Goal: Ask a question

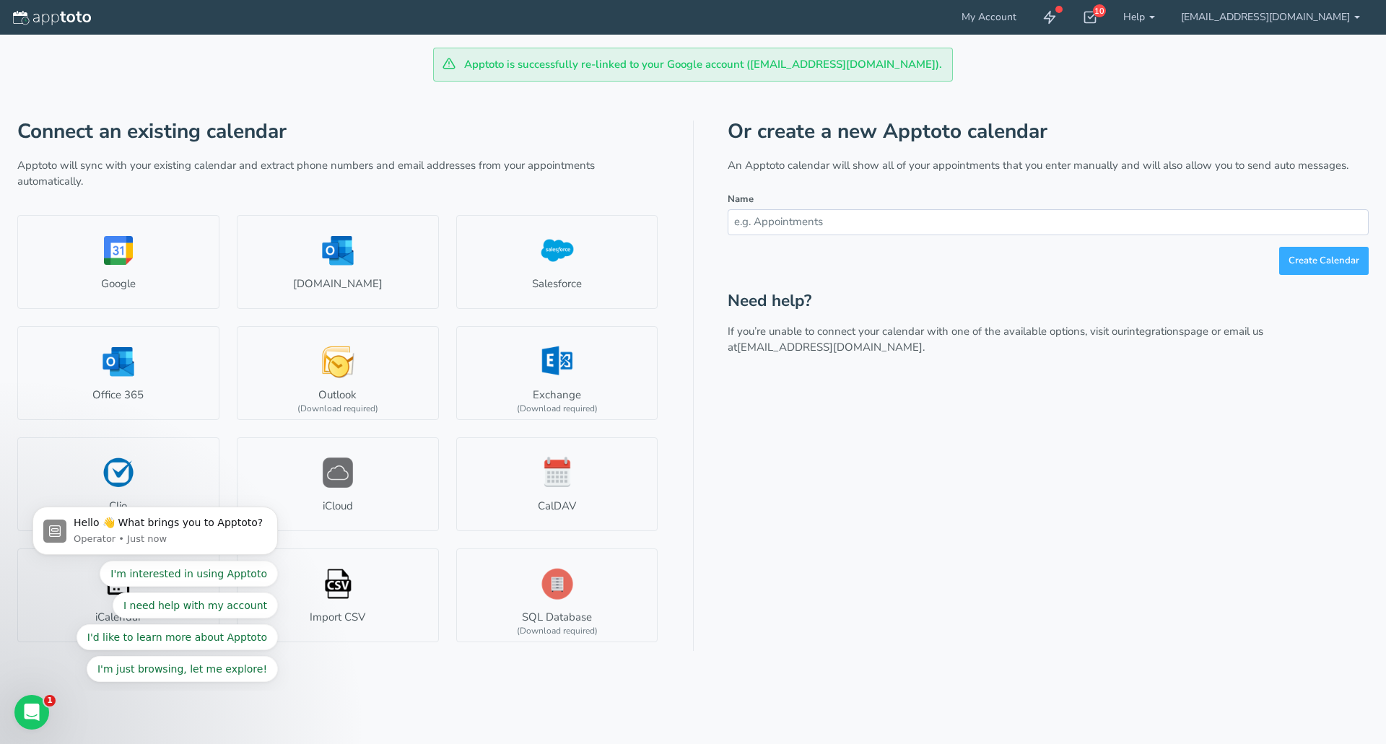
click at [785, 571] on div "Or create a new Apptoto calendar An Apptoto calendar will show all of your appo…" at bounding box center [1048, 386] width 641 height 531
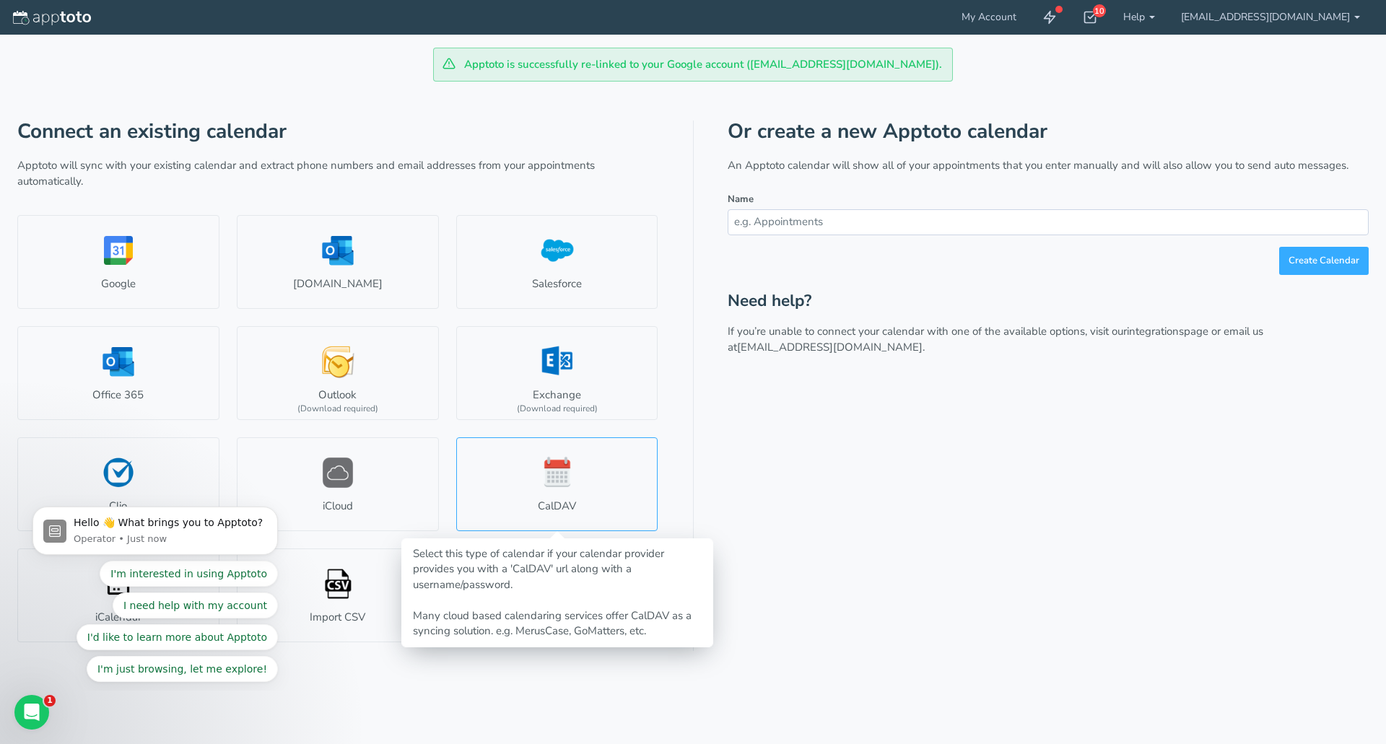
click at [568, 477] on link "CalDAV" at bounding box center [557, 485] width 202 height 94
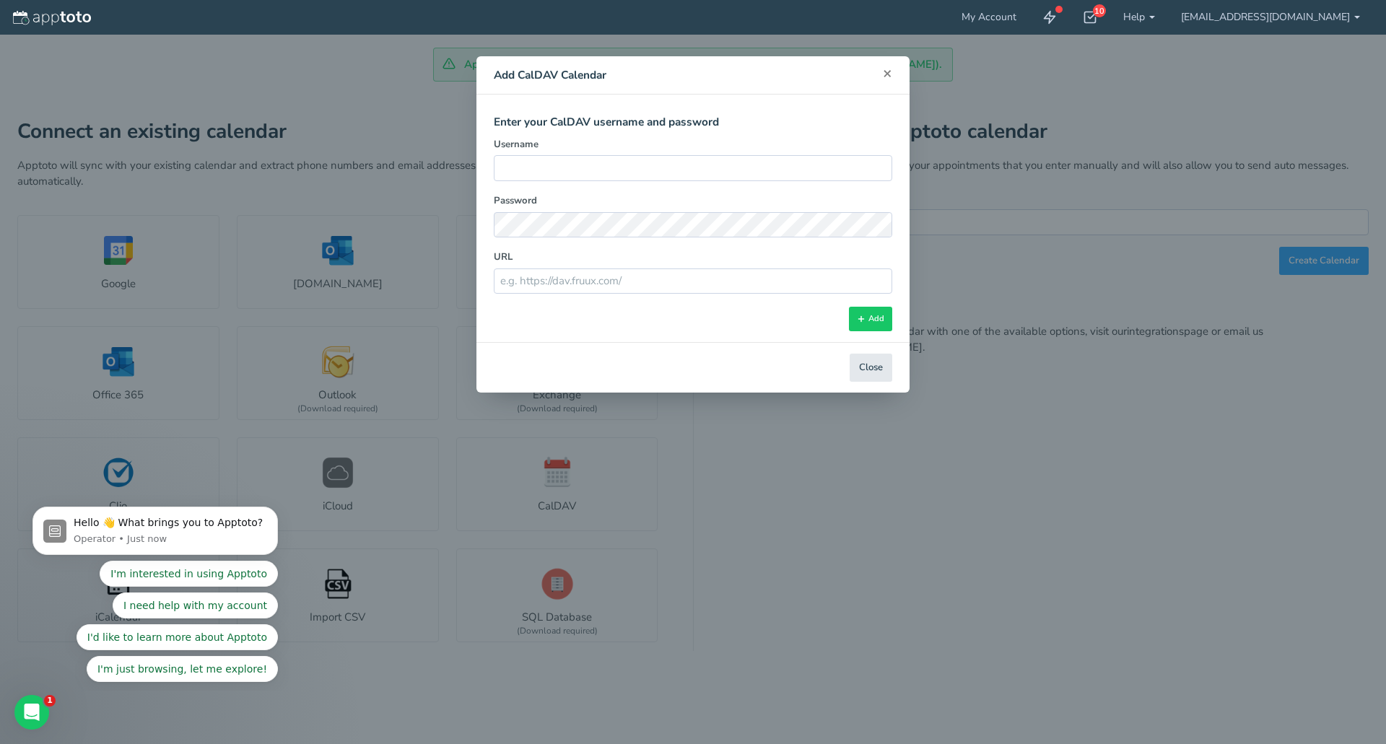
click at [892, 72] on span "×" at bounding box center [887, 73] width 9 height 20
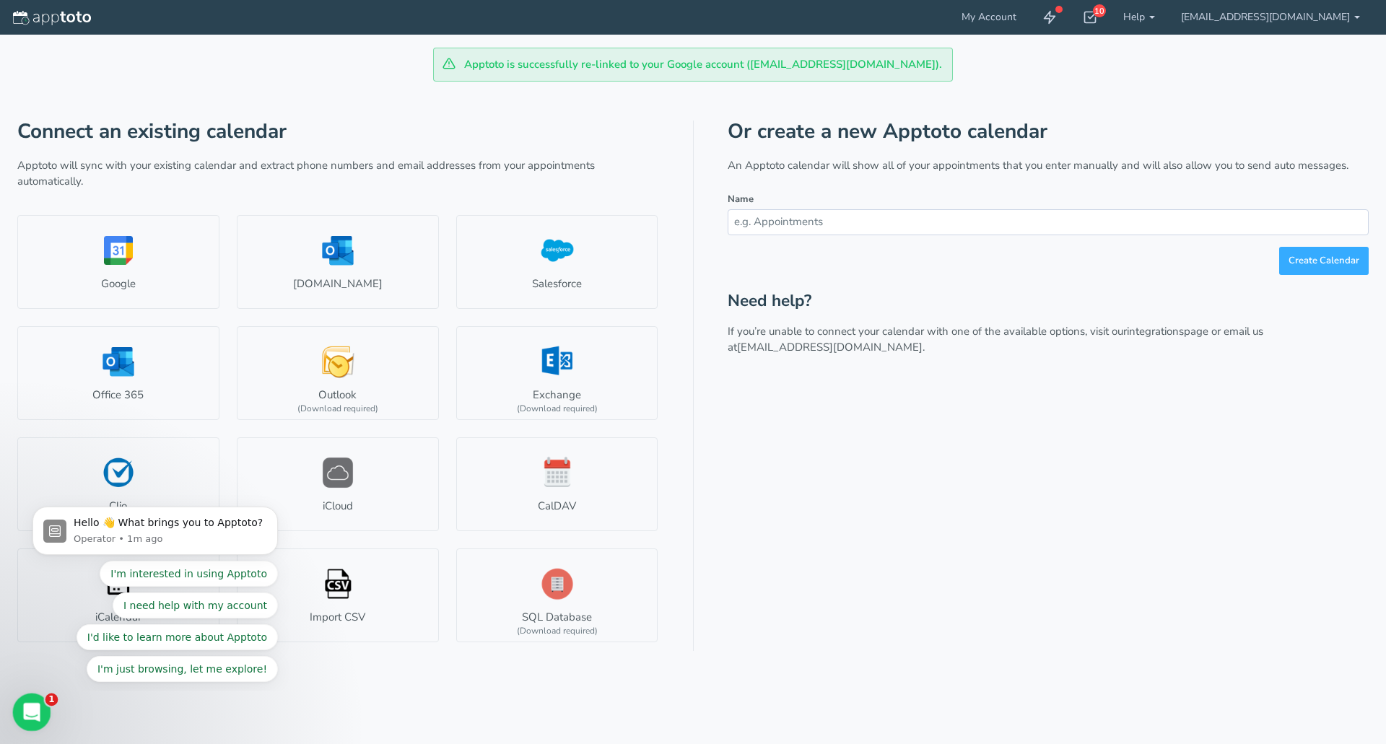
click at [30, 727] on div "Open Intercom Messenger" at bounding box center [30, 711] width 48 height 48
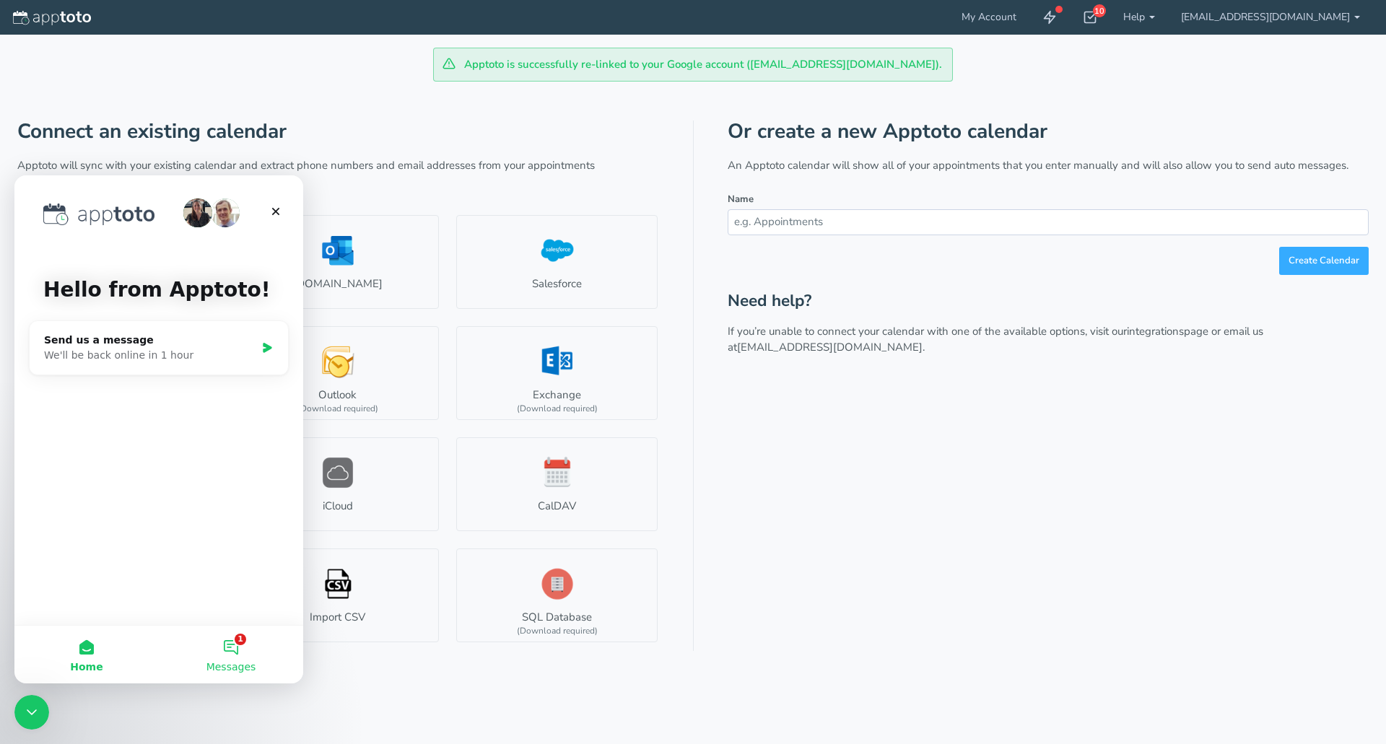
click at [251, 646] on button "1 Messages" at bounding box center [231, 655] width 144 height 58
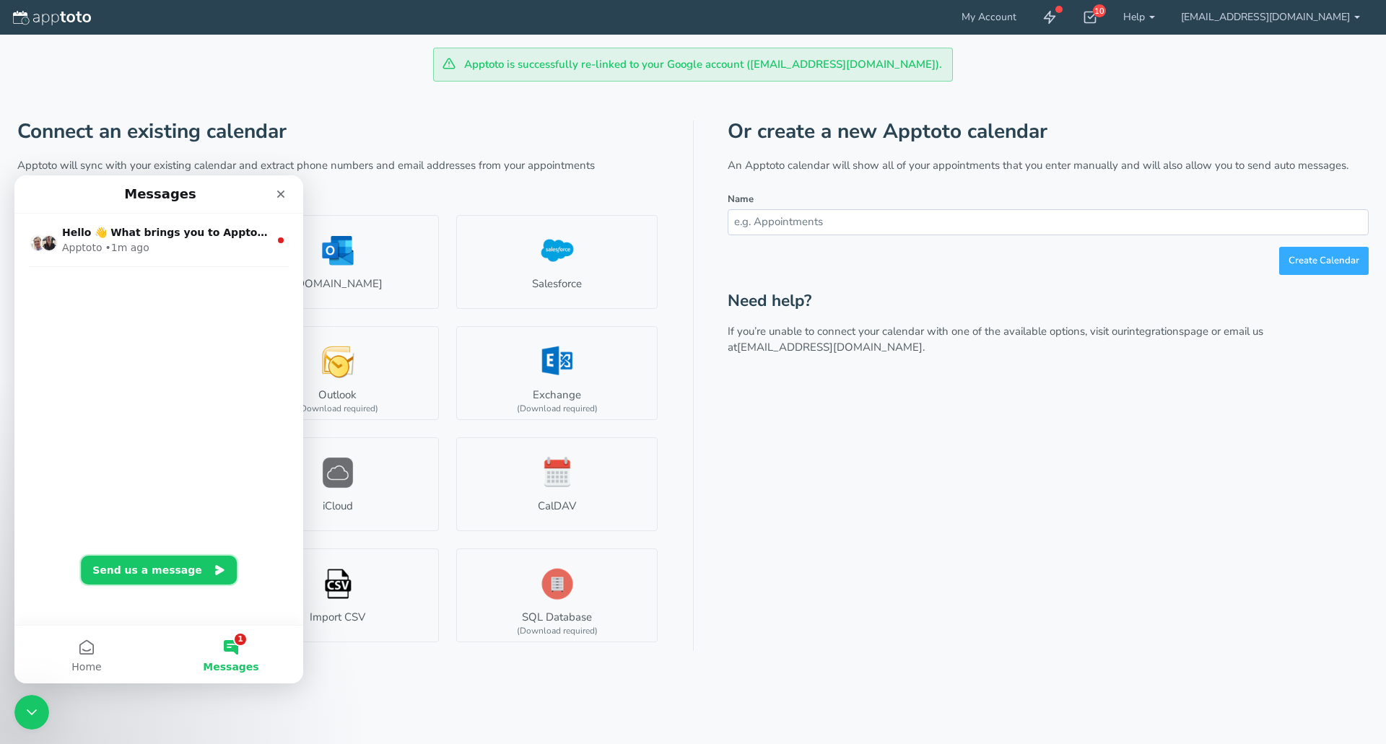
drag, startPoint x: 155, startPoint y: 563, endPoint x: 316, endPoint y: 346, distance: 269.9
click at [303, 346] on html "Messages Hello 👋 What brings you to Apptoto? Apptoto • 1m ago Home 1 Messages S…" at bounding box center [158, 429] width 289 height 508
click at [287, 184] on nav "Messages" at bounding box center [158, 194] width 289 height 38
click at [287, 191] on div "Close" at bounding box center [281, 194] width 26 height 26
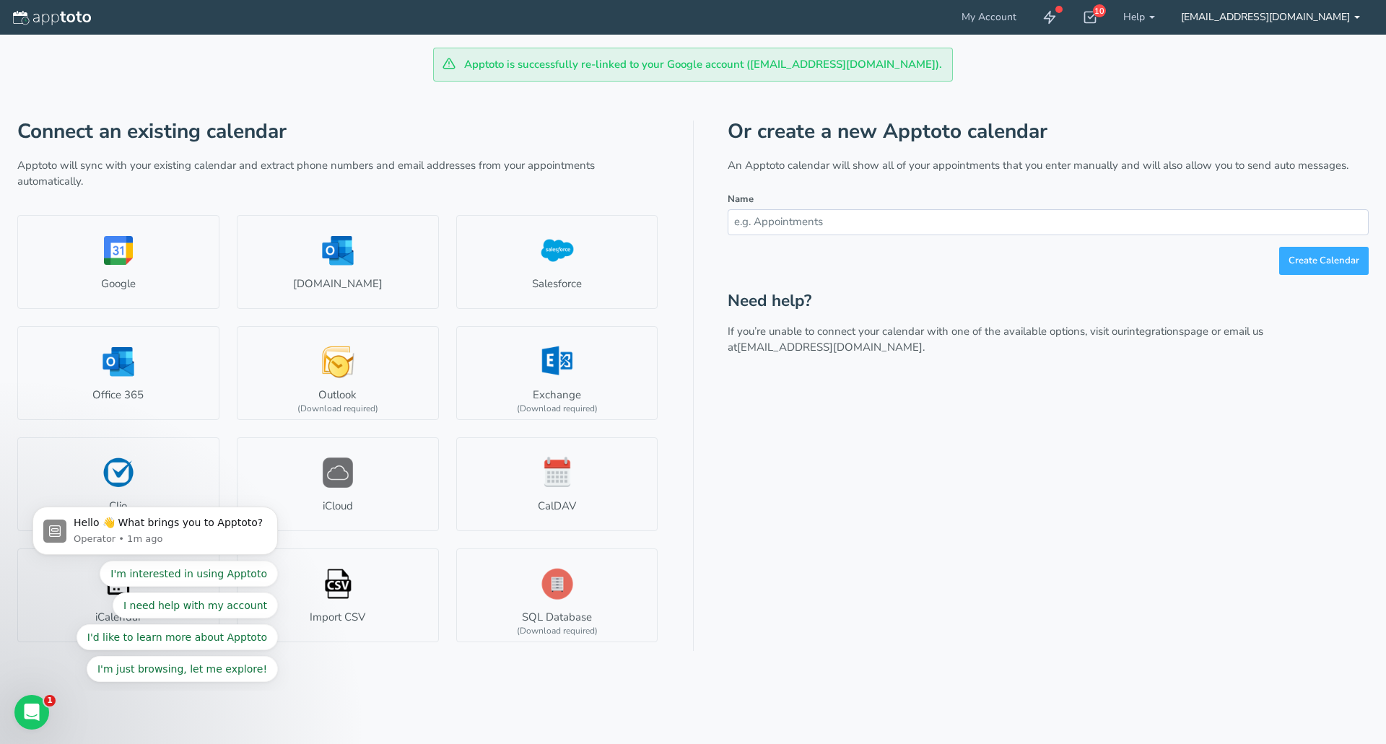
click at [1340, 18] on link "[EMAIL_ADDRESS][DOMAIN_NAME]" at bounding box center [1270, 17] width 205 height 35
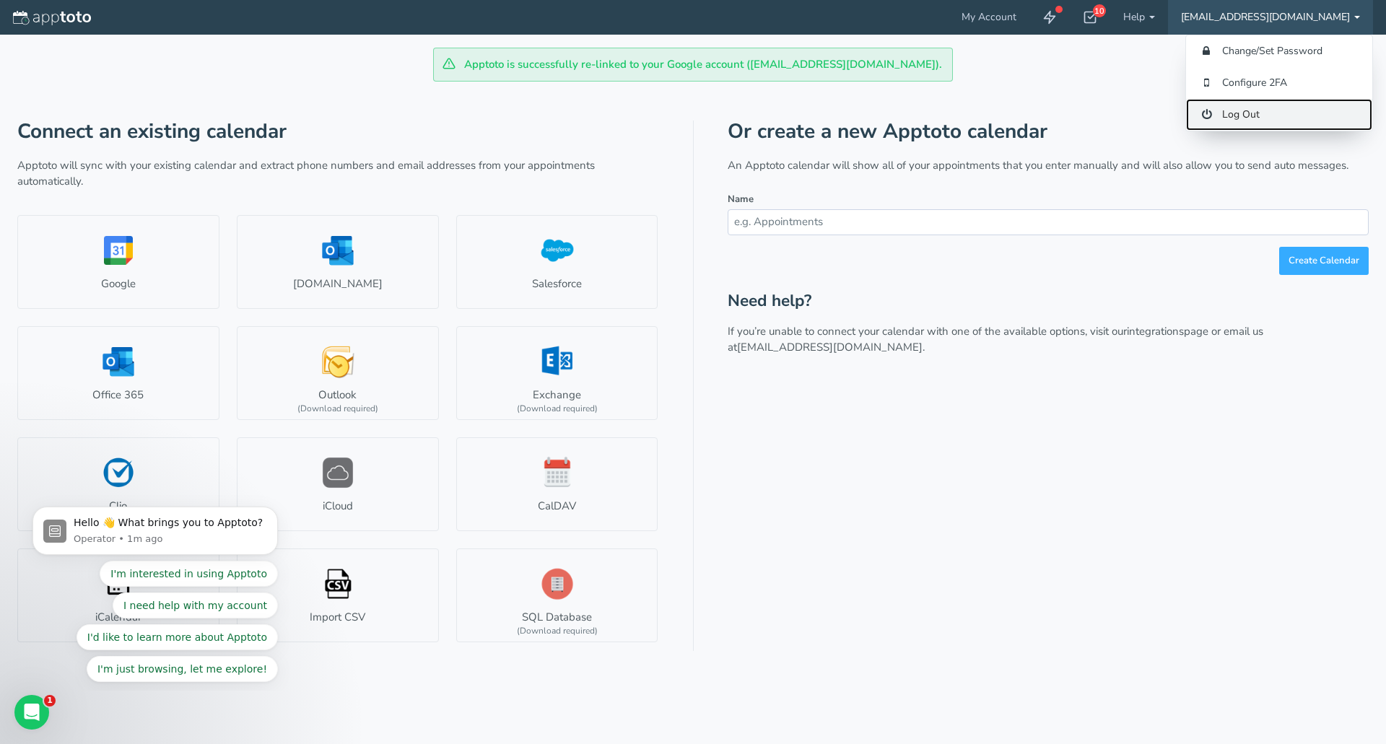
click at [1256, 107] on link "Log Out" at bounding box center [1279, 115] width 186 height 32
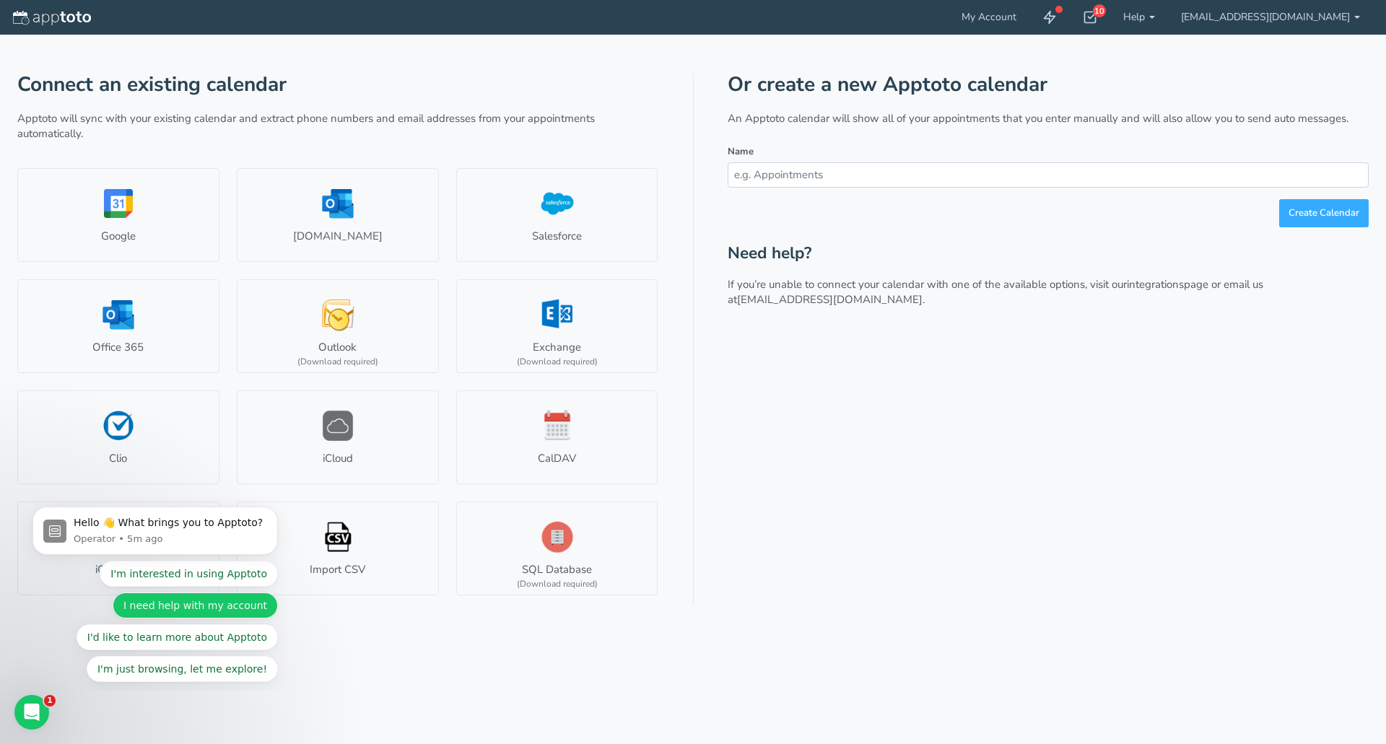
click at [246, 615] on button "I need help with my account" at bounding box center [195, 606] width 165 height 26
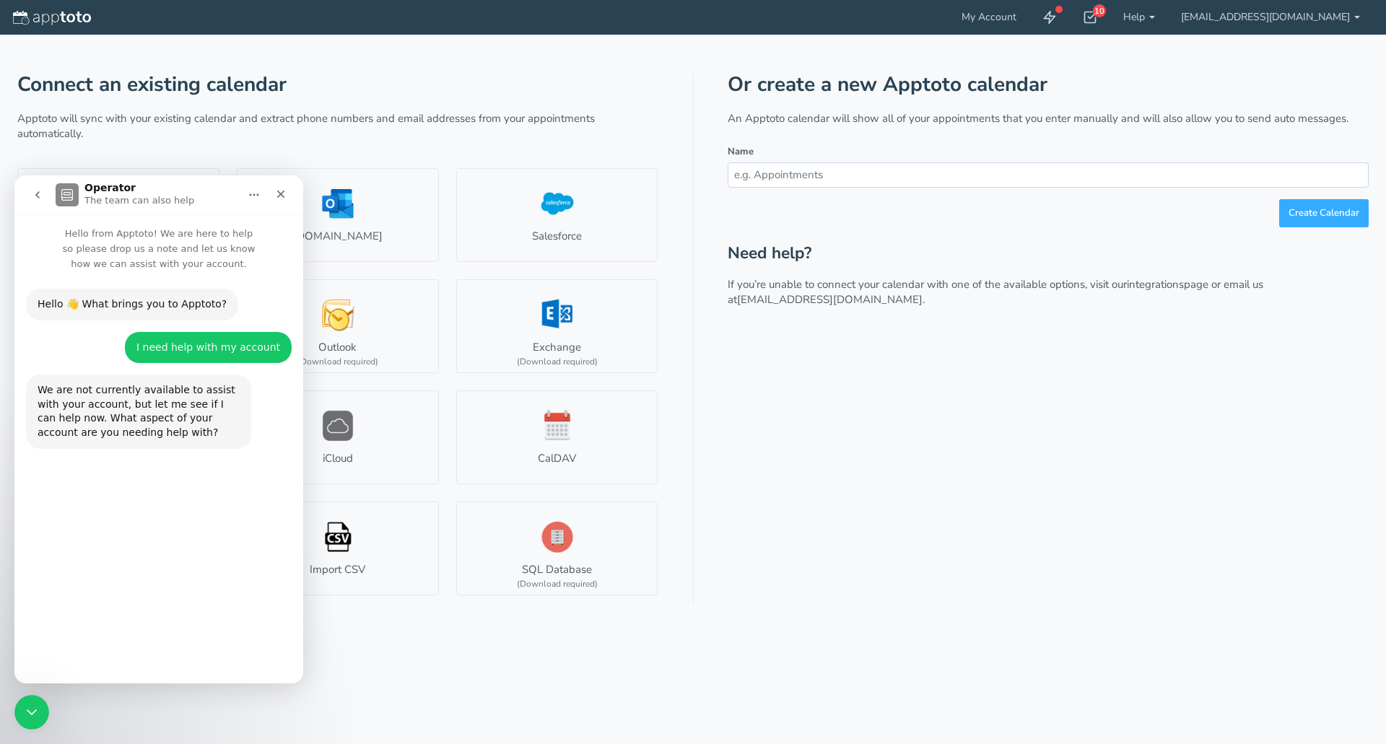
click at [148, 576] on button "Editing and customizing Auto Messages" at bounding box center [172, 573] width 223 height 29
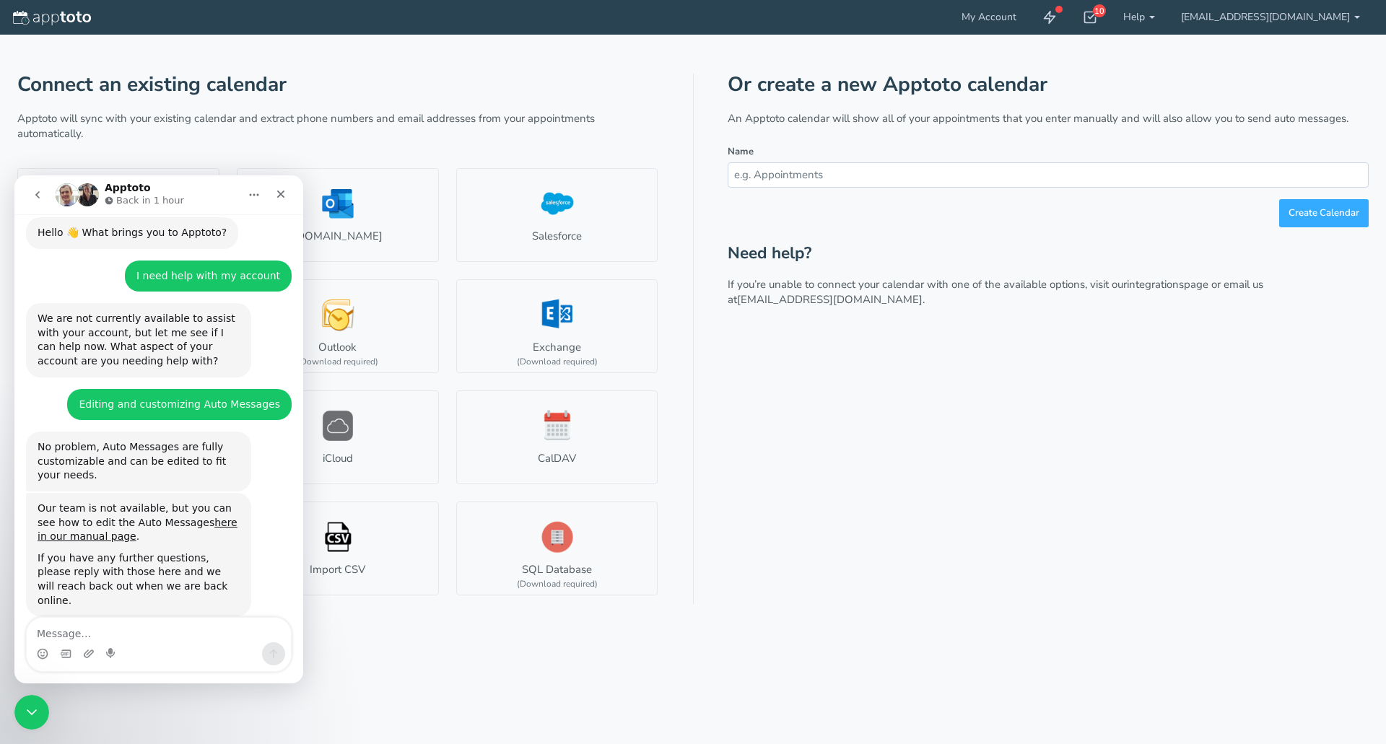
scroll to position [112, 0]
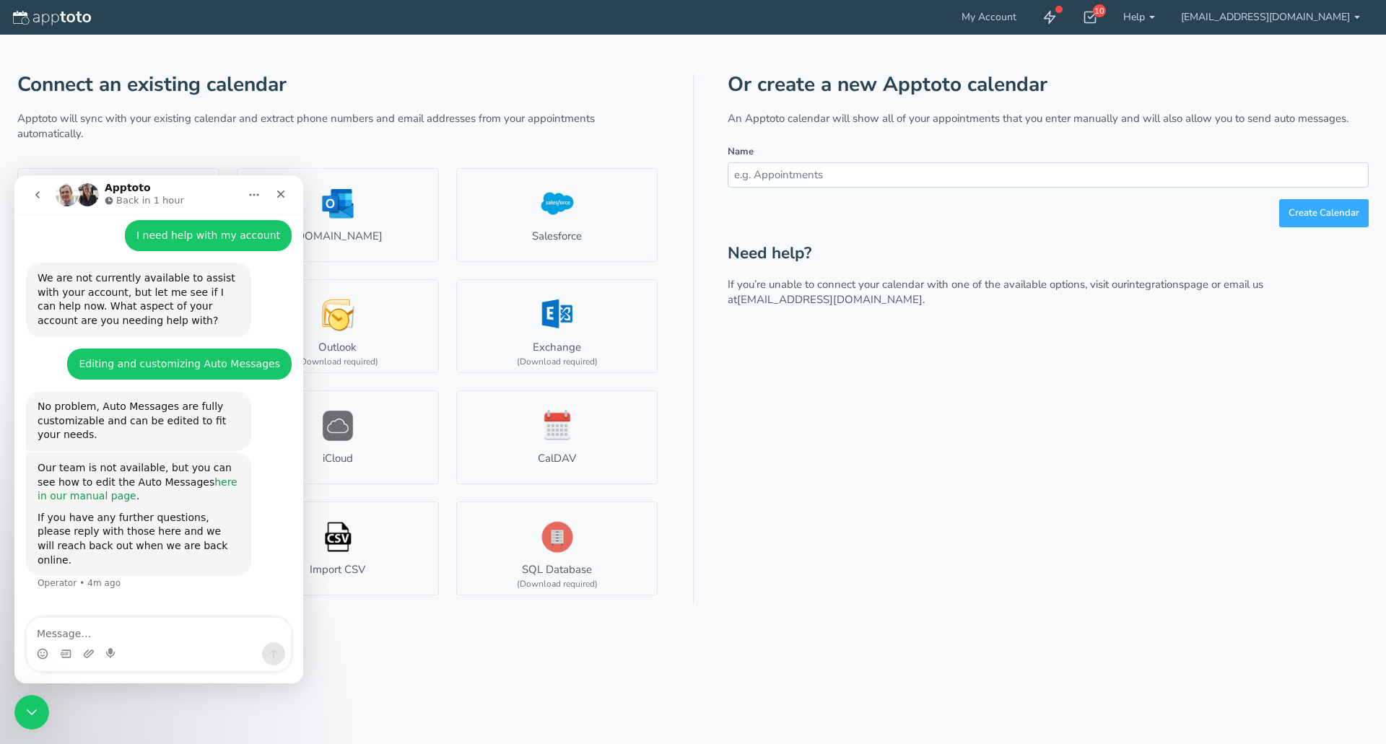
click at [201, 477] on link "here in our manual page" at bounding box center [138, 490] width 200 height 26
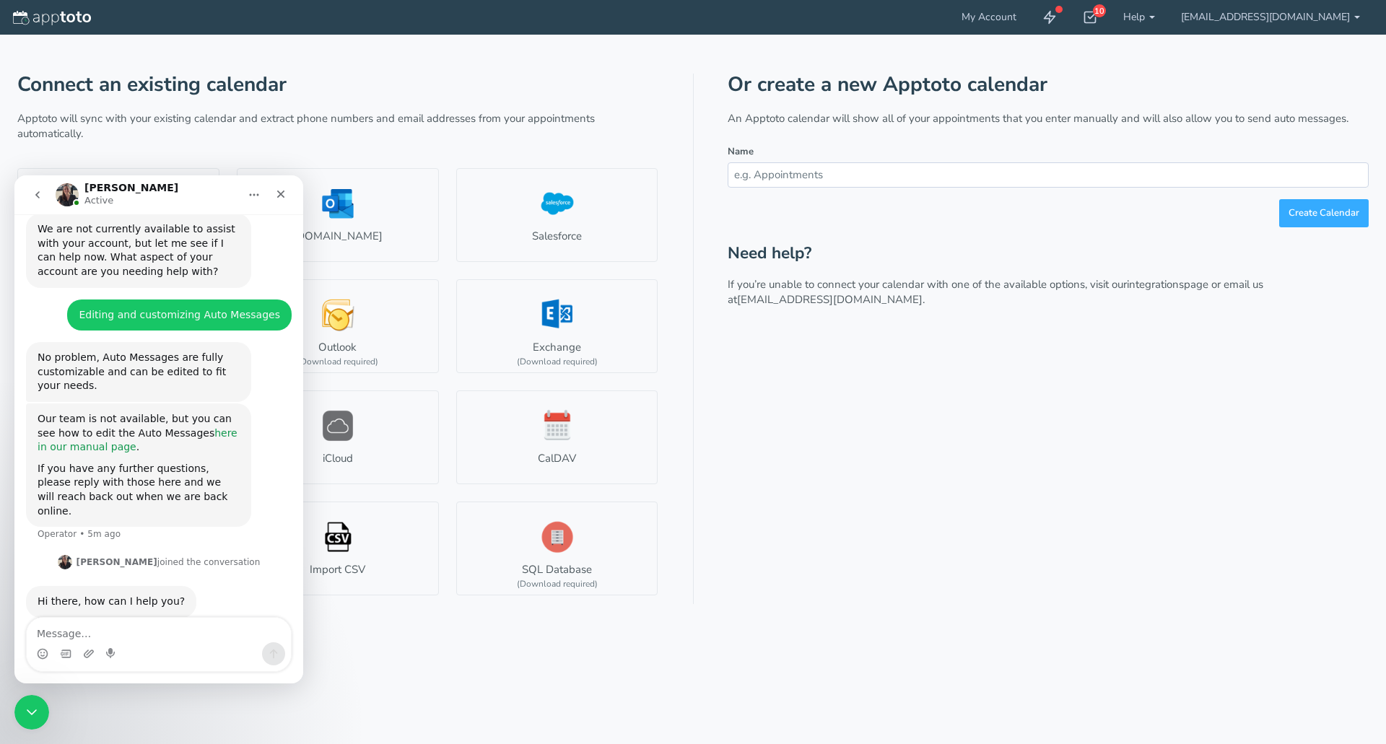
scroll to position [162, 0]
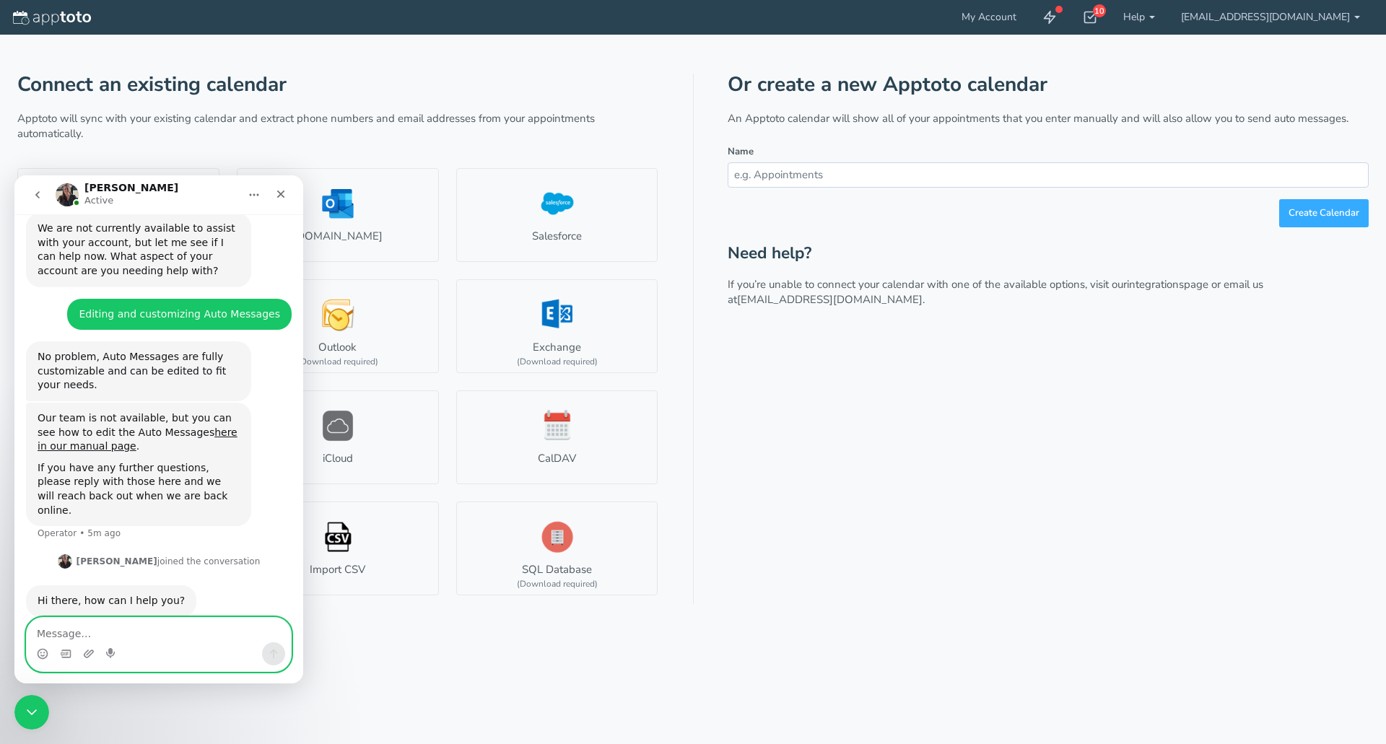
click at [112, 628] on textarea "Message…" at bounding box center [159, 630] width 264 height 25
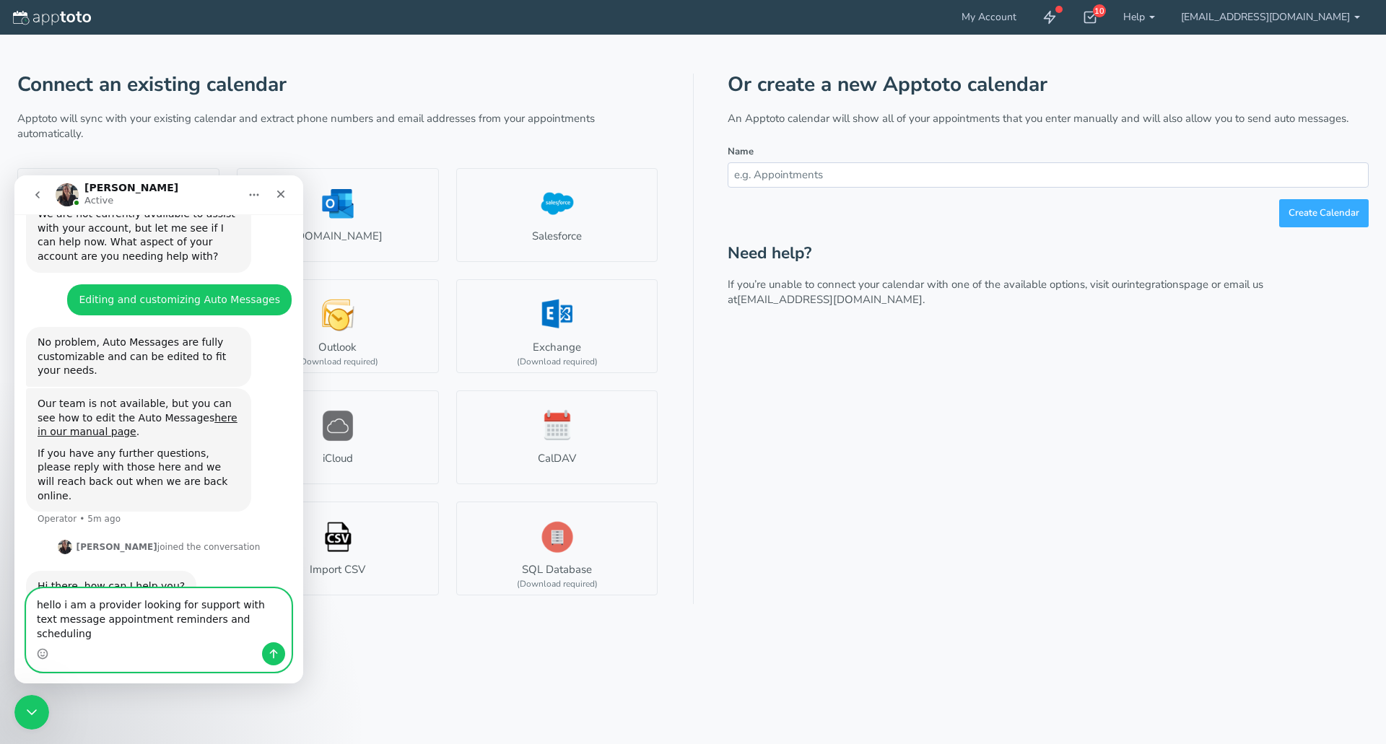
type textarea "hello i am a provider looking for support with text message appointment reminde…"
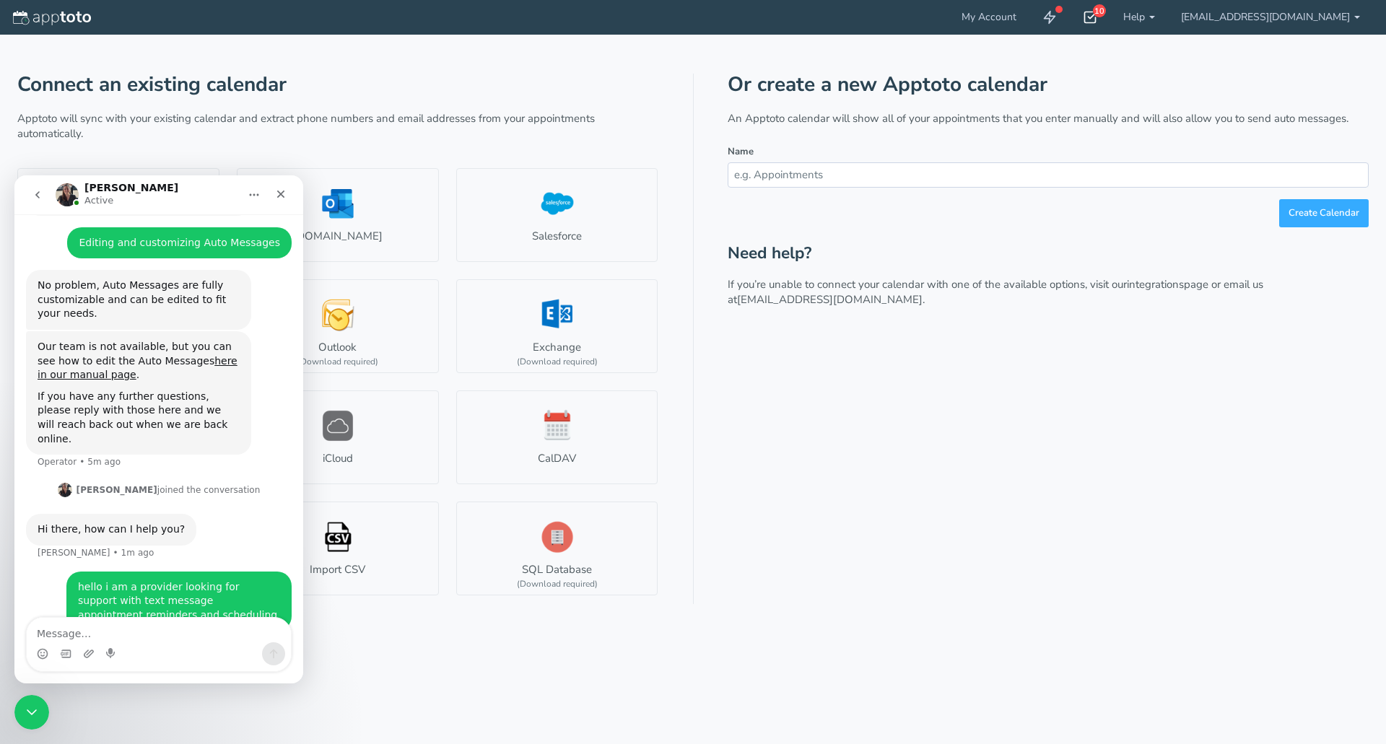
click at [1098, 17] on icon at bounding box center [1090, 17] width 14 height 14
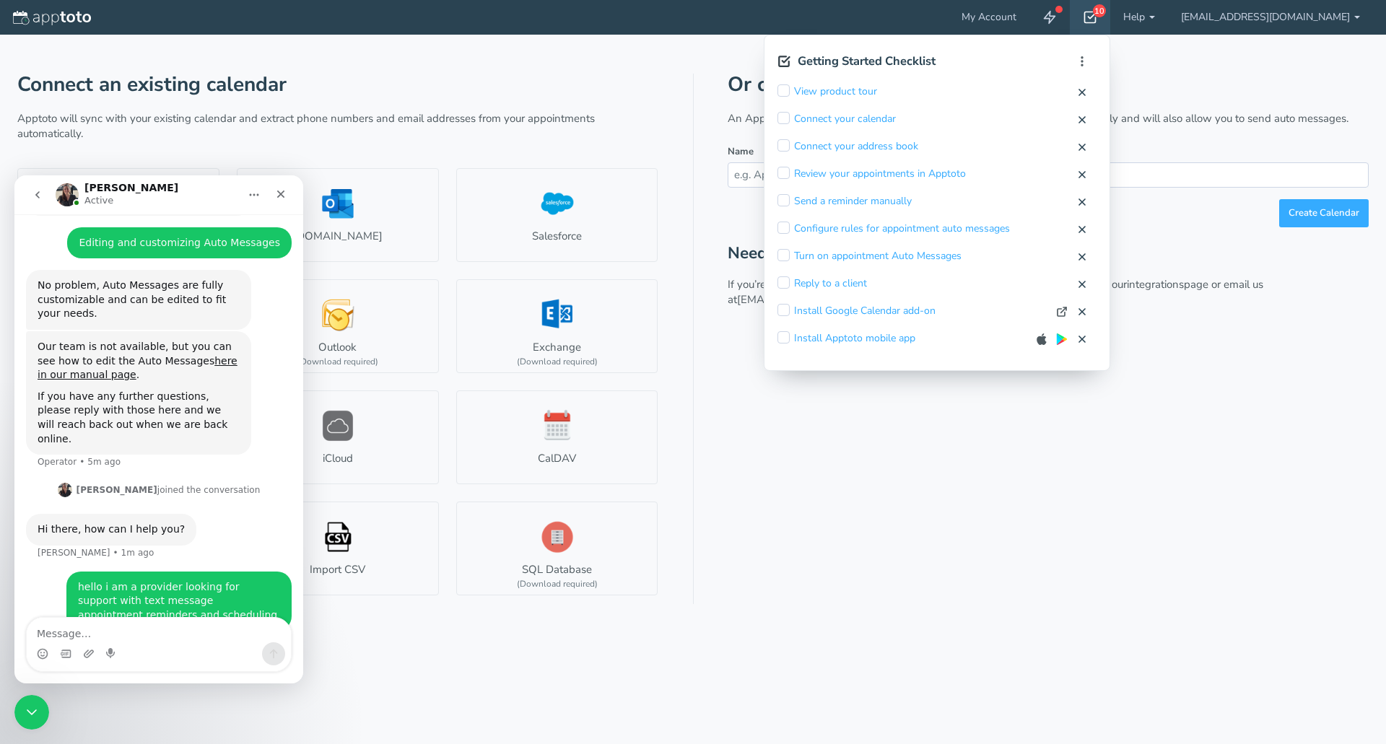
click at [790, 202] on input "checkbox" at bounding box center [784, 200] width 12 height 12
click at [790, 170] on input "checkbox" at bounding box center [784, 173] width 12 height 12
click at [790, 282] on input "checkbox" at bounding box center [784, 283] width 12 height 12
click at [874, 89] on link "View product tour" at bounding box center [835, 91] width 83 height 14
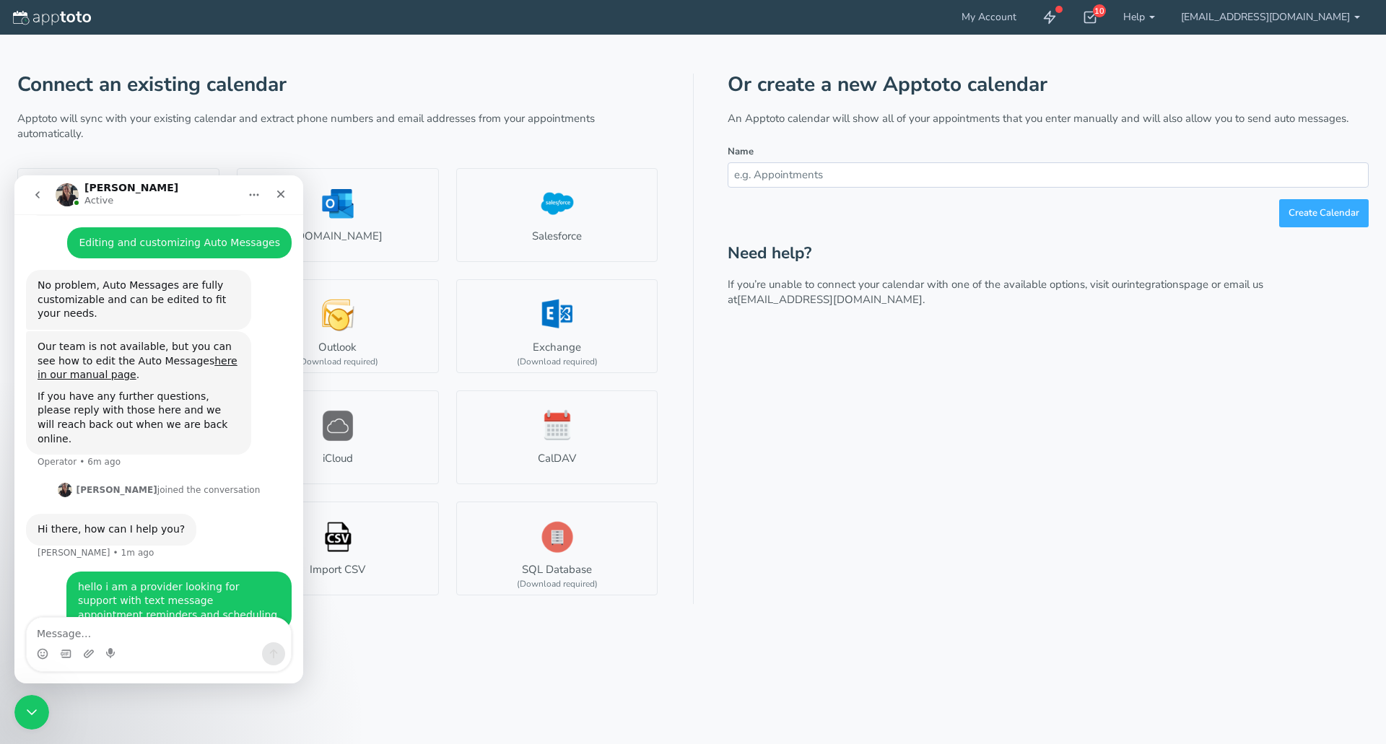
drag, startPoint x: 1306, startPoint y: 411, endPoint x: 1270, endPoint y: 409, distance: 35.4
click at [1303, 411] on div "Or create a new Apptoto calendar An Apptoto calendar will show all of your appo…" at bounding box center [1048, 339] width 641 height 531
click at [707, 272] on div "Connect an existing calendar Apptoto will sync with your existing calendar and …" at bounding box center [693, 320] width 1352 height 570
click at [474, 121] on p "Apptoto will sync with your existing calendar and extract phone numbers and ema…" at bounding box center [337, 126] width 641 height 31
click at [251, 191] on icon "Home" at bounding box center [254, 195] width 12 height 12
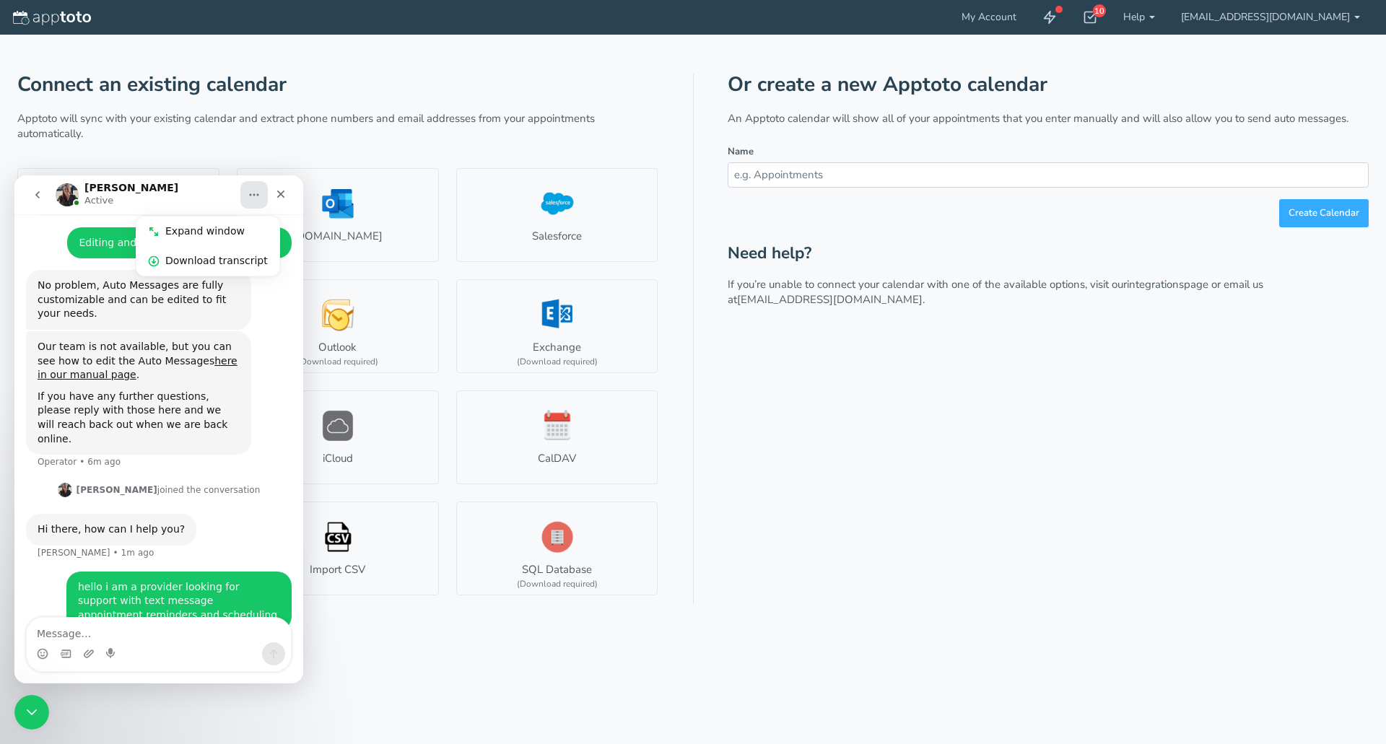
click at [35, 192] on icon "go back" at bounding box center [38, 195] width 12 height 12
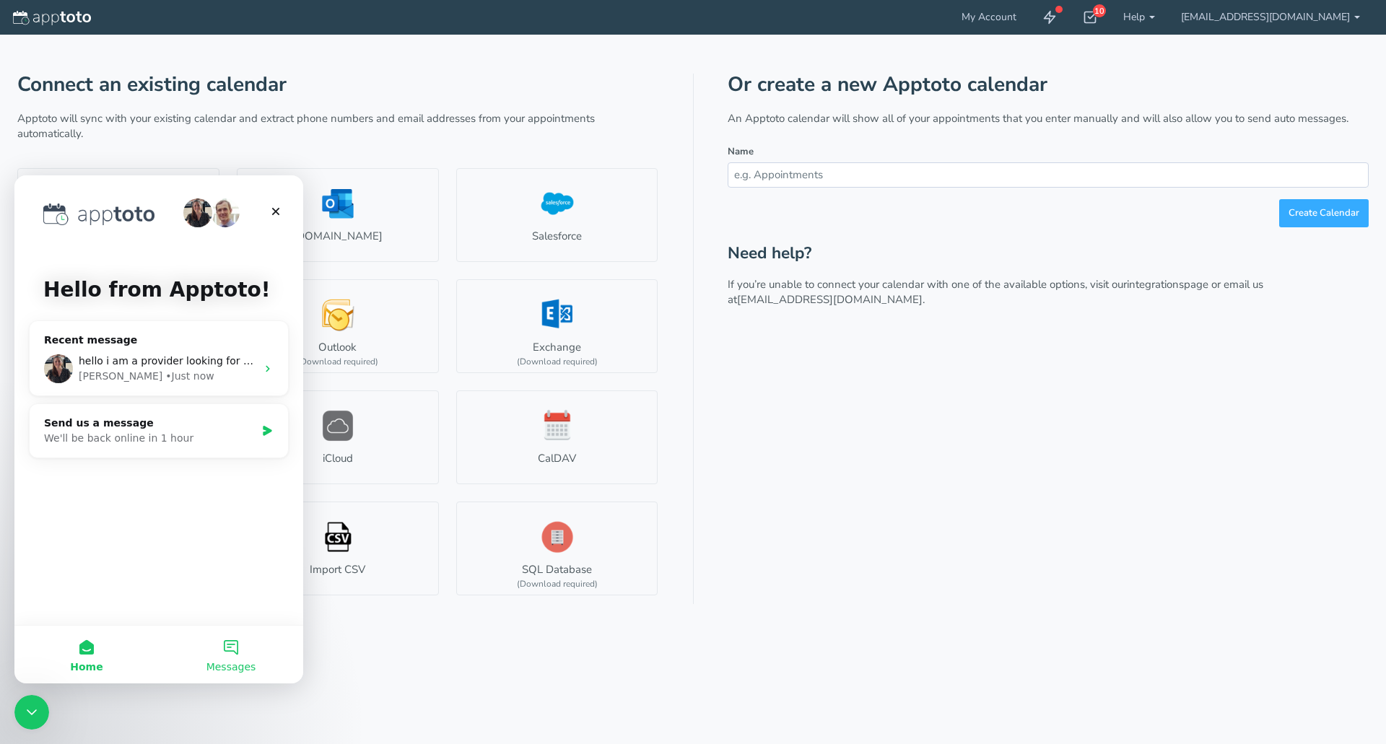
click at [227, 662] on span "Messages" at bounding box center [232, 667] width 50 height 10
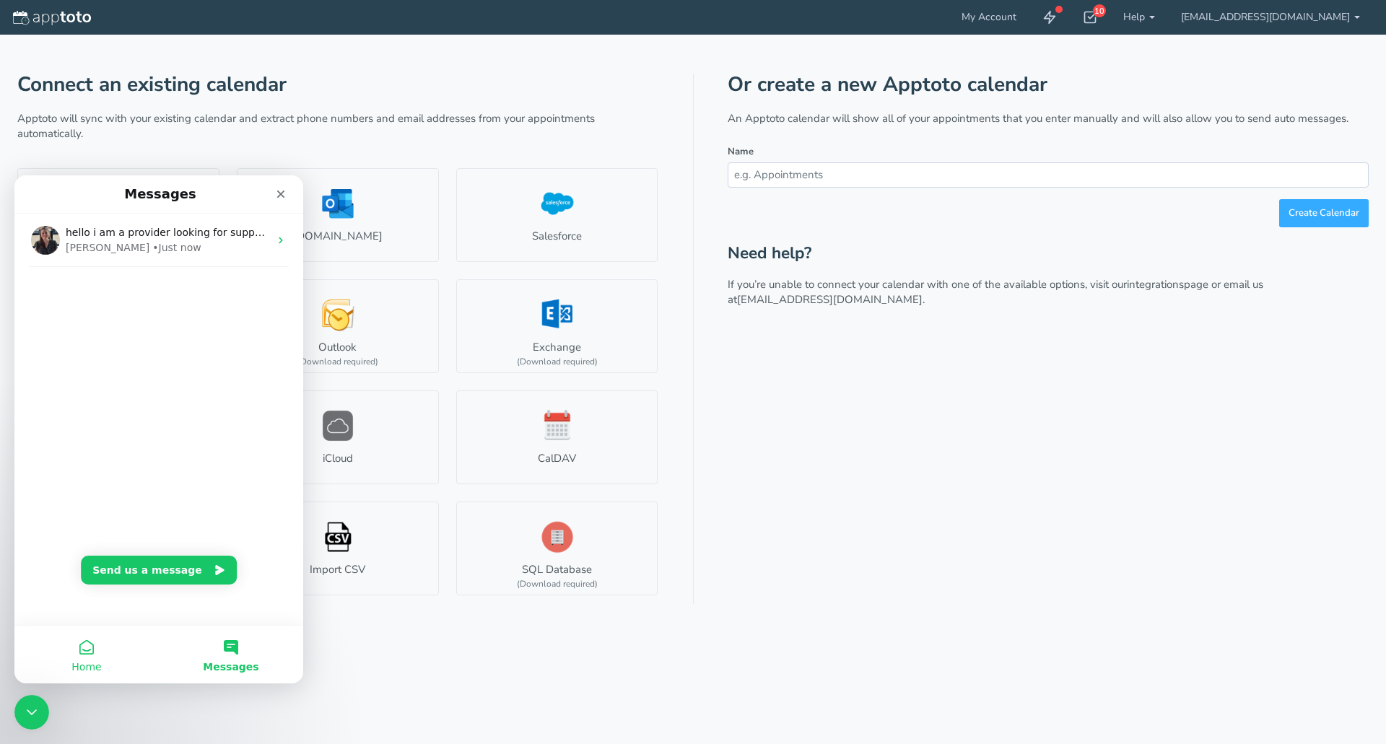
click at [100, 668] on span "Home" at bounding box center [86, 667] width 30 height 10
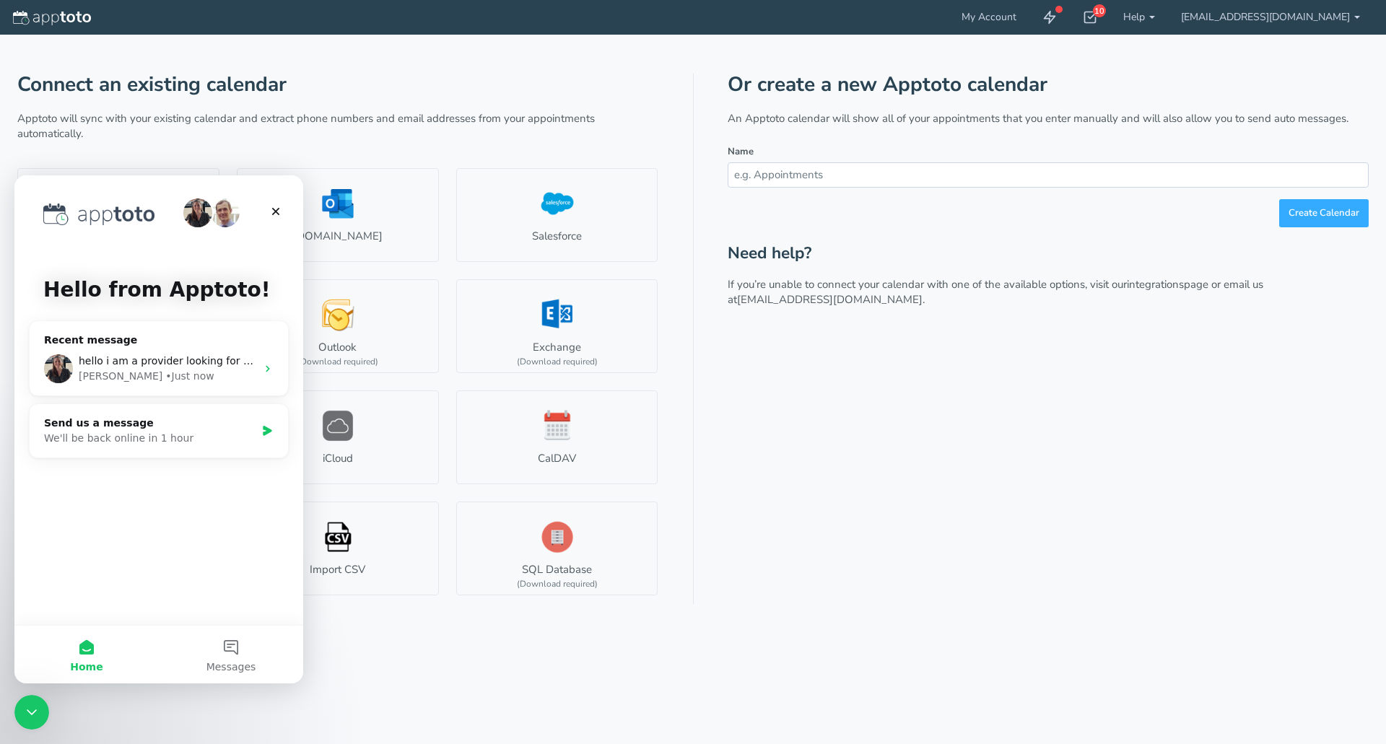
click at [823, 474] on div "Or create a new Apptoto calendar An Apptoto calendar will show all of your appo…" at bounding box center [1048, 339] width 641 height 531
click at [242, 662] on span "Messages" at bounding box center [232, 667] width 50 height 10
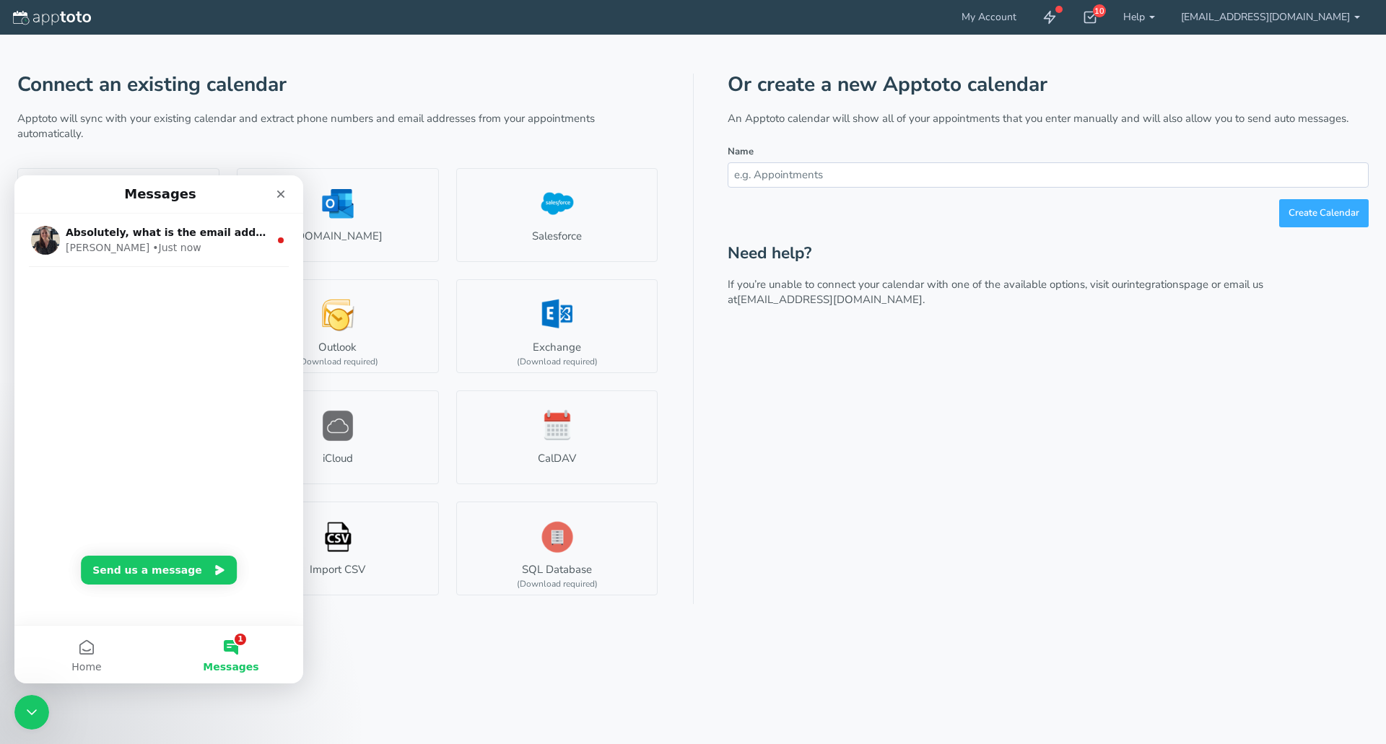
click at [871, 529] on div "Or create a new Apptoto calendar An Apptoto calendar will show all of your appo…" at bounding box center [1048, 339] width 641 height 531
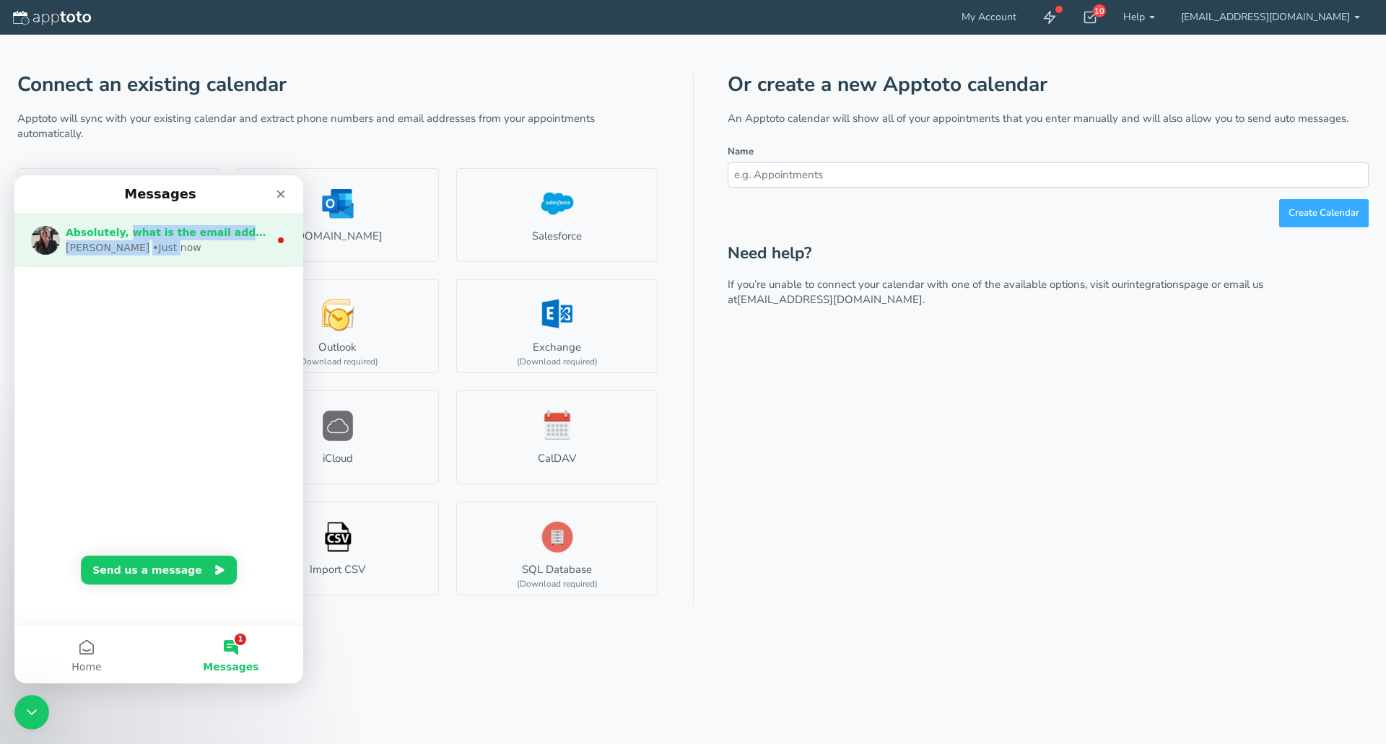
click at [126, 241] on div "Absolutely, what is the email address on your account? Jessica • Just now" at bounding box center [168, 240] width 204 height 30
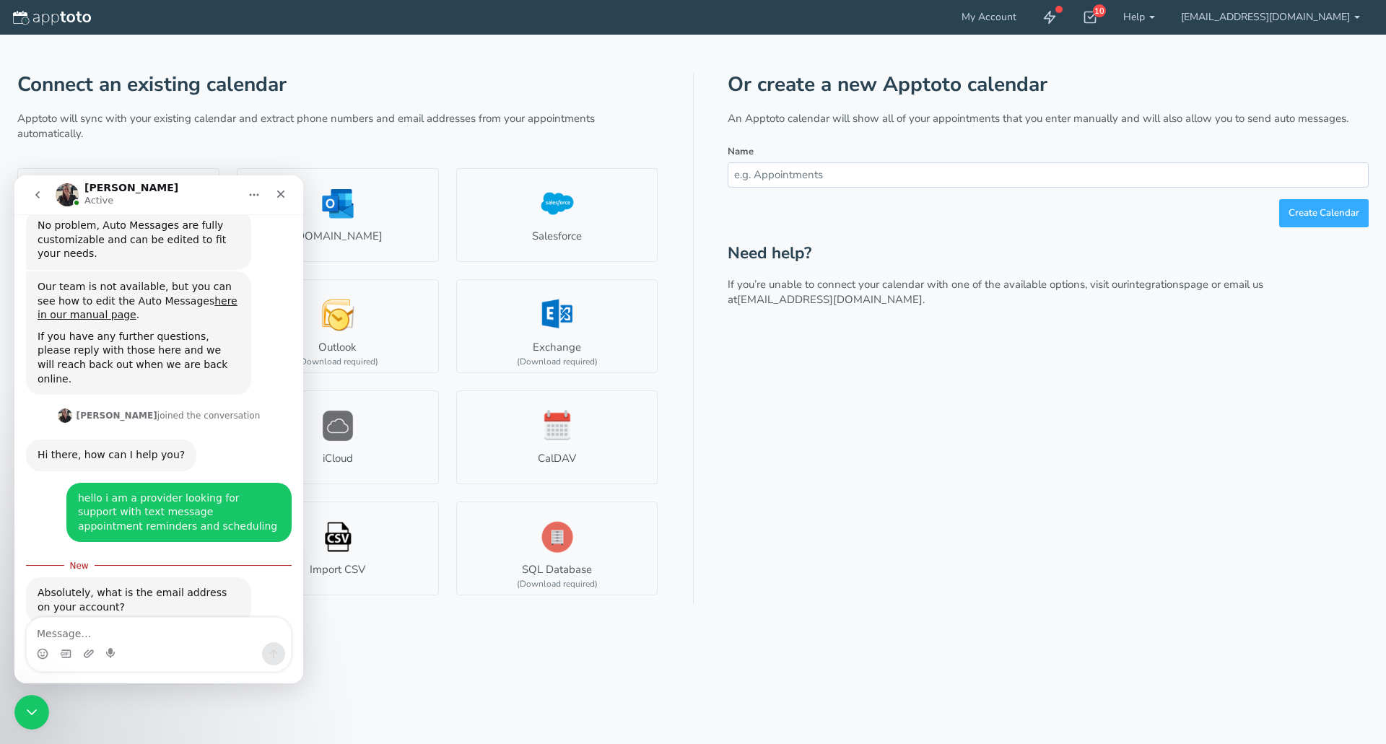
scroll to position [300, 0]
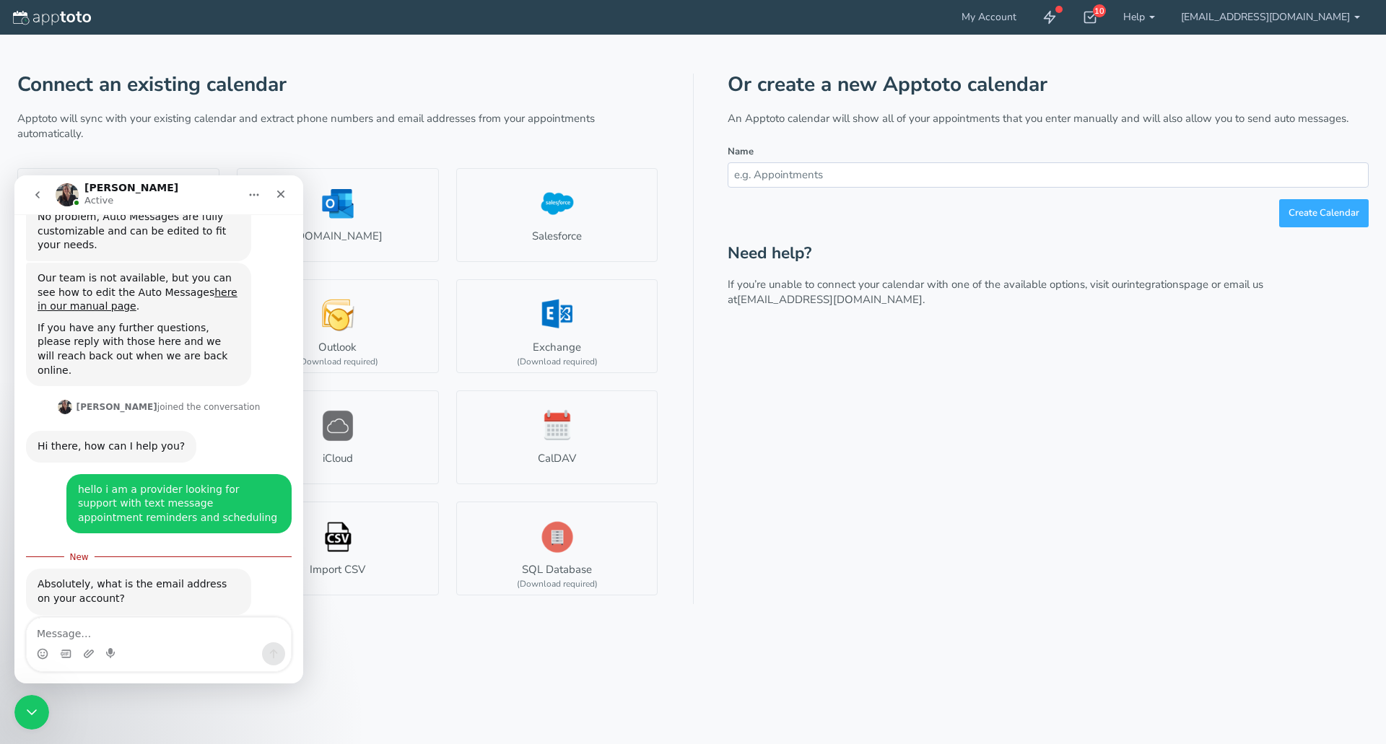
click at [124, 641] on textarea "Message…" at bounding box center [159, 630] width 264 height 25
type textarea "[EMAIL_ADDRESS][DOMAIN_NAME]"
